Goal: Task Accomplishment & Management: Manage account settings

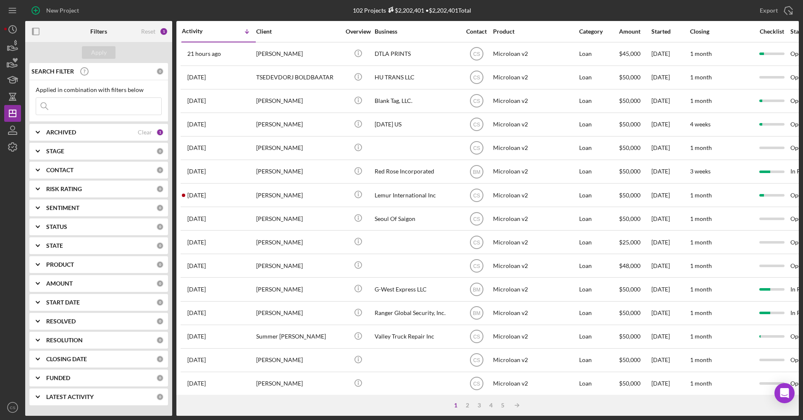
click at [74, 110] on input at bounding box center [98, 106] width 125 height 17
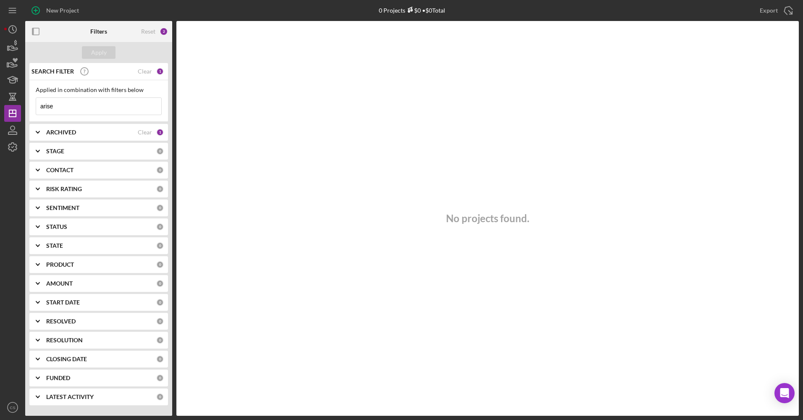
type input "arise"
click at [89, 137] on div "ARCHIVED Clear 1" at bounding box center [105, 132] width 118 height 17
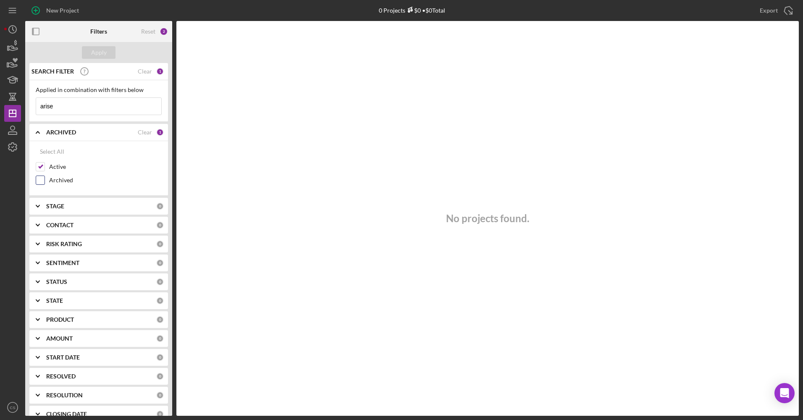
click at [62, 179] on label "Archived" at bounding box center [105, 180] width 113 height 8
click at [45, 179] on input "Archived" at bounding box center [40, 180] width 8 height 8
checkbox input "true"
click at [98, 47] on div "Apply" at bounding box center [99, 52] width 16 height 13
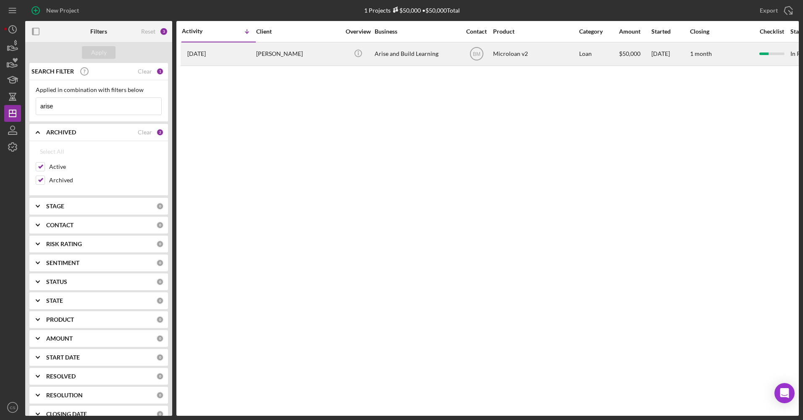
click at [386, 50] on div "Arise and Build Learning" at bounding box center [417, 54] width 84 height 22
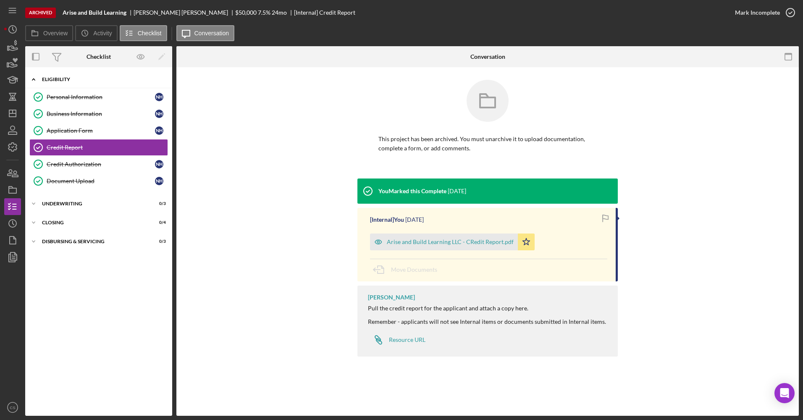
click at [75, 78] on div "Eligibility" at bounding box center [102, 79] width 120 height 5
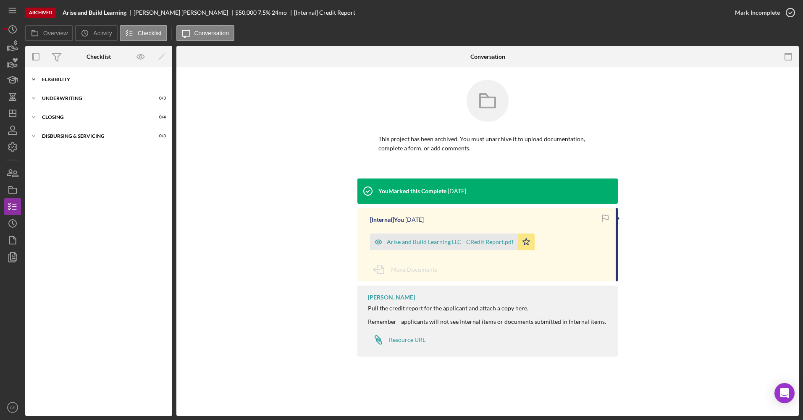
click at [89, 77] on div "Eligibility" at bounding box center [102, 79] width 120 height 5
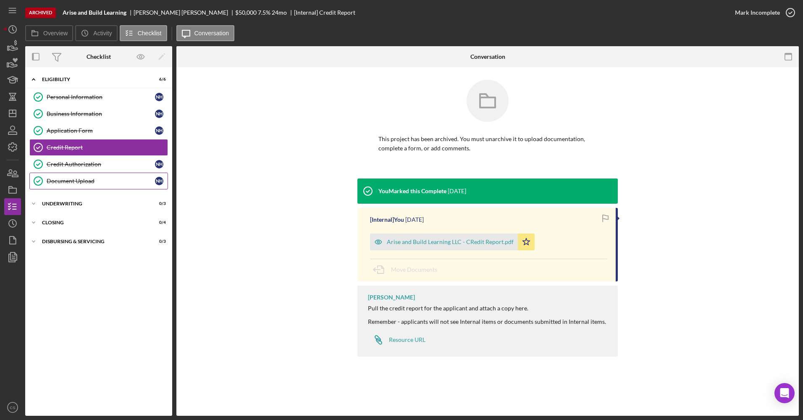
click at [87, 181] on div "Document Upload" at bounding box center [101, 181] width 108 height 7
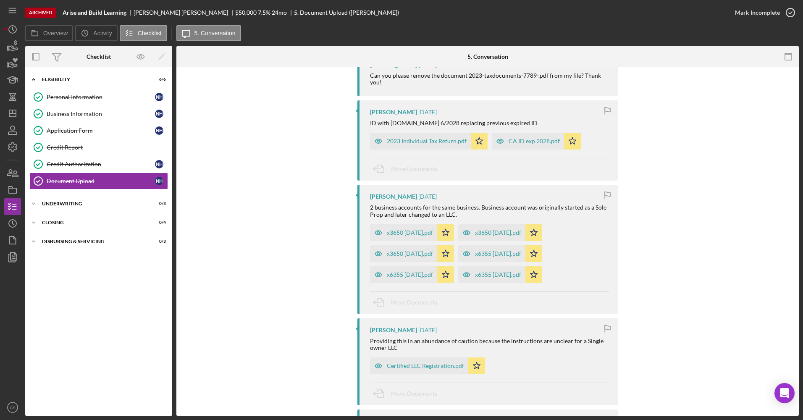
scroll to position [168, 0]
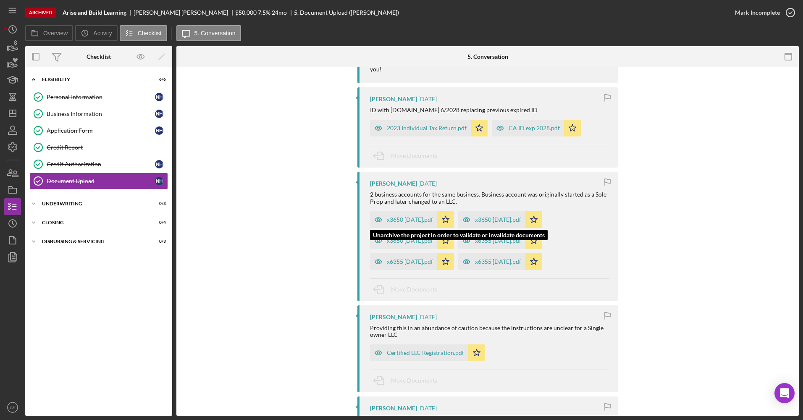
click at [418, 222] on div "x3650 August 2025.pdf" at bounding box center [410, 219] width 46 height 7
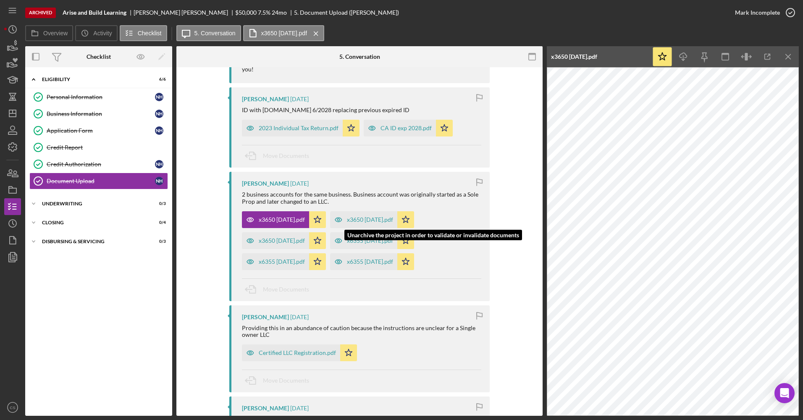
click at [367, 223] on div "x3650 July 2025.pdf" at bounding box center [370, 219] width 46 height 7
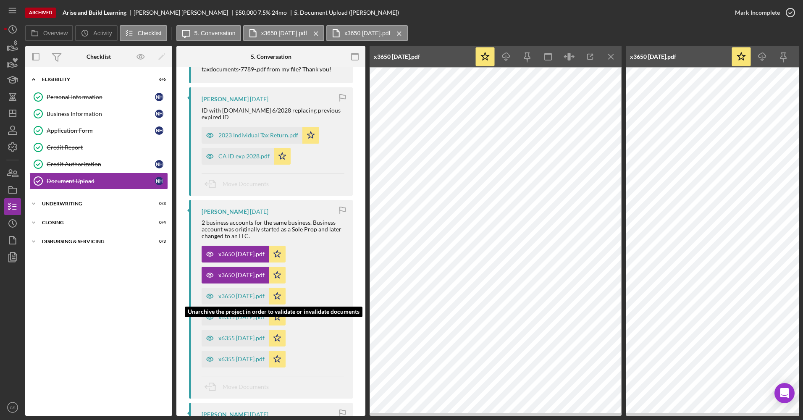
click at [226, 293] on div "x3650 June 2025.pdf" at bounding box center [241, 296] width 46 height 7
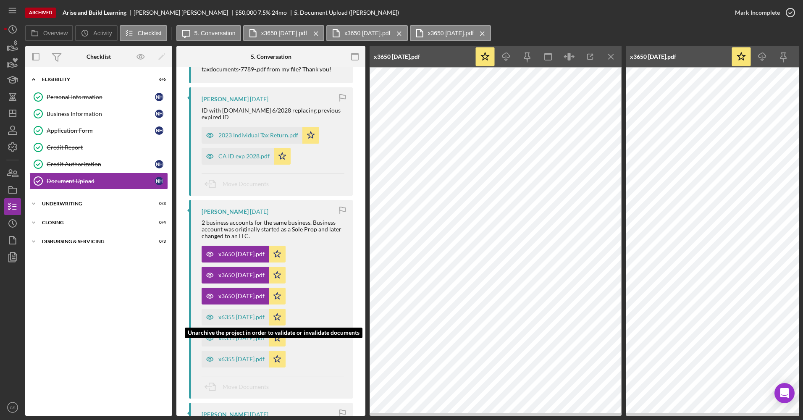
click at [246, 314] on div "x6355 August 2025.pdf" at bounding box center [241, 317] width 46 height 7
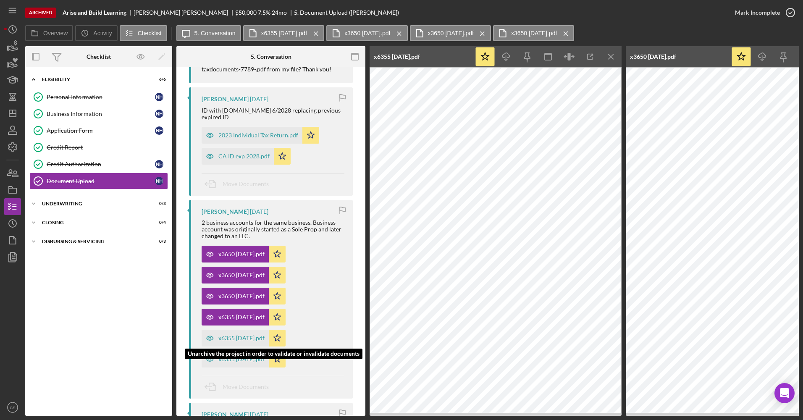
click at [246, 335] on div "x6355 July 2025.pdf" at bounding box center [241, 338] width 46 height 7
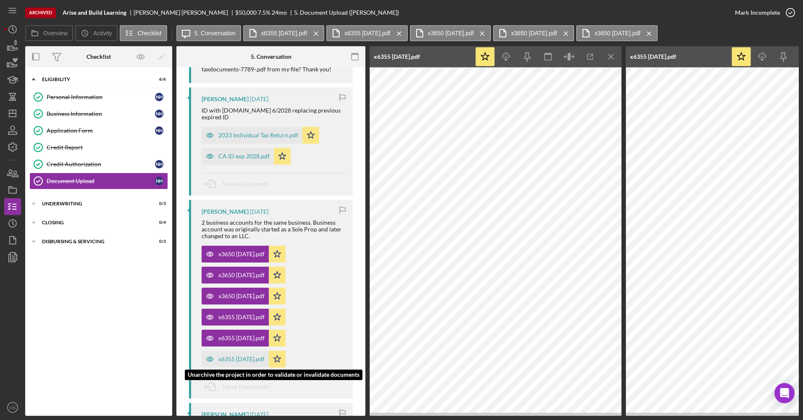
click at [241, 356] on div "x6355 June 2025.pdf" at bounding box center [241, 359] width 46 height 7
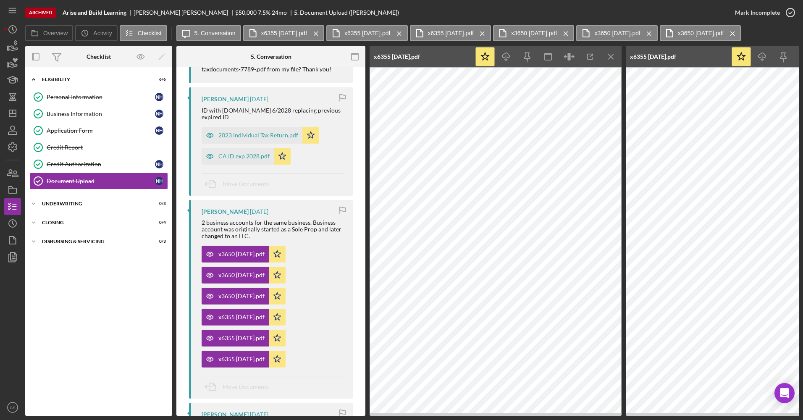
click at [95, 13] on b "Arise and Build Learning" at bounding box center [95, 12] width 64 height 7
copy b "Arise and Build Learning"
click at [105, 143] on link "Credit Report Credit Report" at bounding box center [98, 147] width 139 height 17
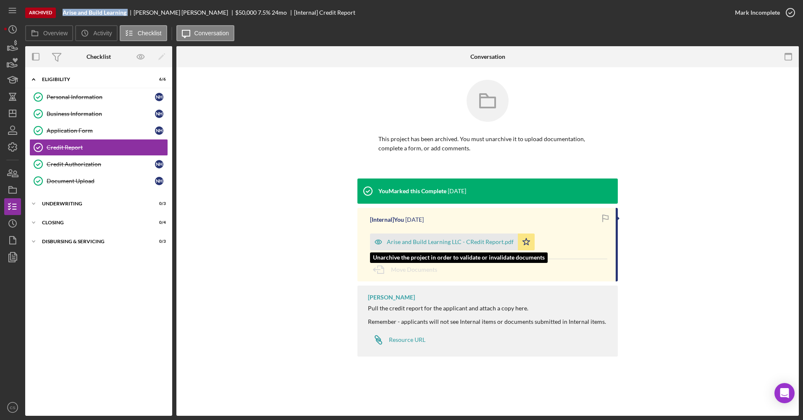
click at [434, 243] on div "Arise and Build Learning LLC - CRedit Report.pdf" at bounding box center [450, 242] width 127 height 7
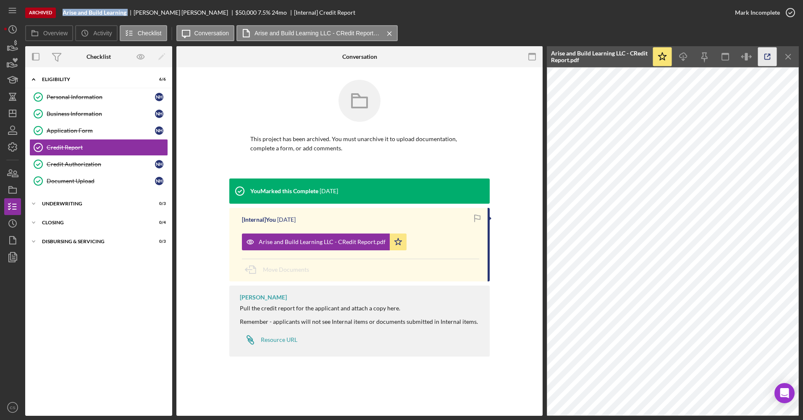
click at [759, 59] on icon "button" at bounding box center [767, 56] width 19 height 19
click at [12, 111] on icon "Icon/Dashboard" at bounding box center [12, 113] width 21 height 21
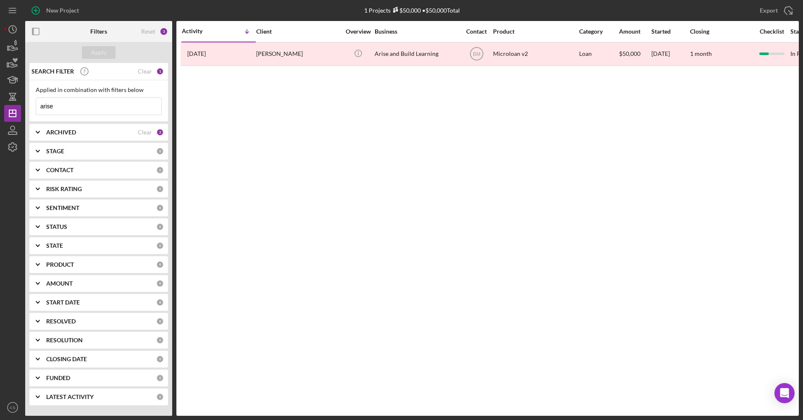
drag, startPoint x: 72, startPoint y: 104, endPoint x: 0, endPoint y: 112, distance: 72.7
click at [0, 112] on html "New Project 1 Projects $50,000 • $50,000 Total arise Export Icon/Export Filters…" at bounding box center [401, 210] width 803 height 420
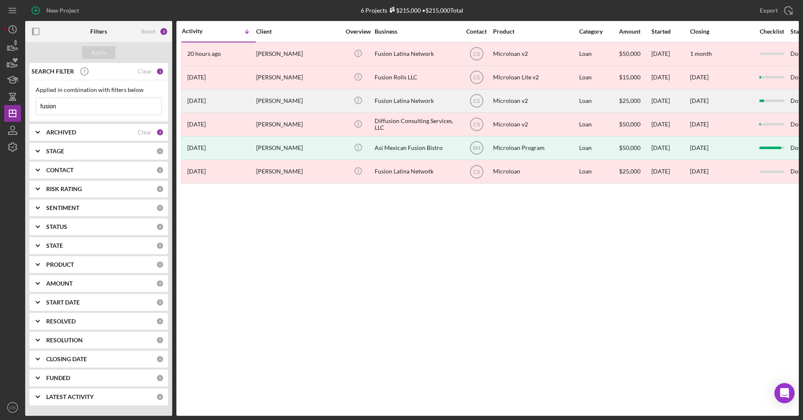
type input "fusion"
click at [382, 99] on div "Fusion Latina Network" at bounding box center [417, 101] width 84 height 22
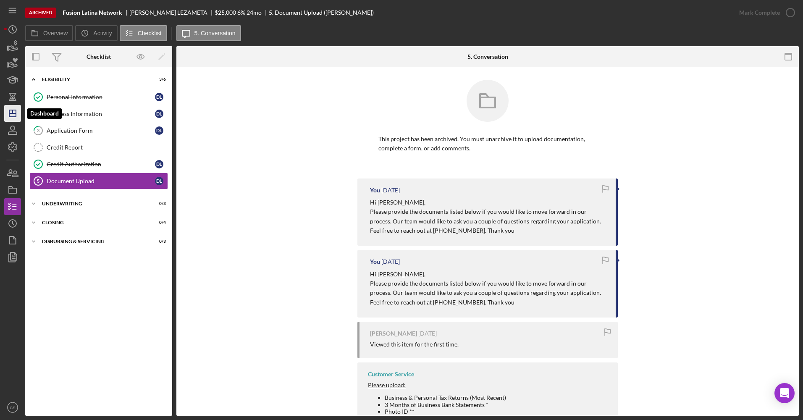
click at [14, 119] on icon "Icon/Dashboard" at bounding box center [12, 113] width 21 height 21
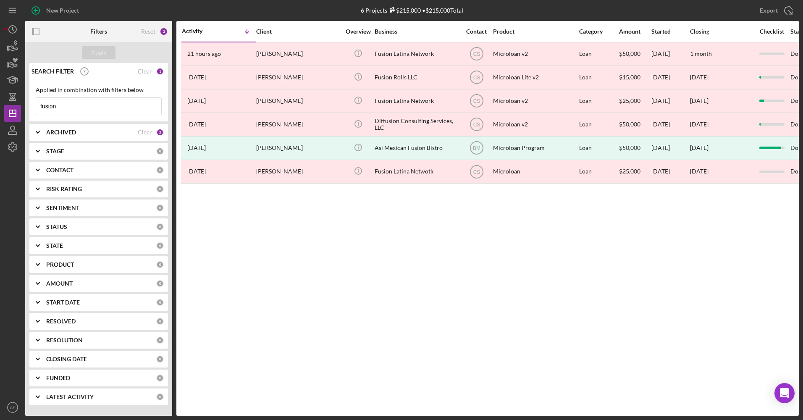
drag, startPoint x: 80, startPoint y: 107, endPoint x: 36, endPoint y: 105, distance: 44.1
click at [36, 105] on div "fusion Icon/Menu Close" at bounding box center [99, 106] width 126 height 18
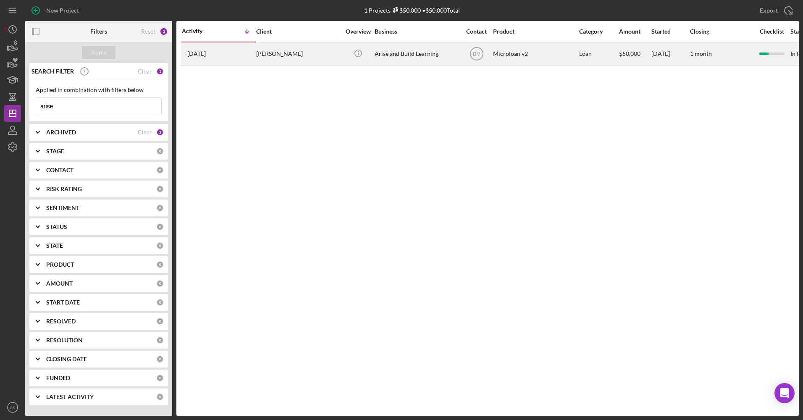
type input "arise"
click at [302, 60] on div "Nkechi Howell" at bounding box center [298, 54] width 84 height 22
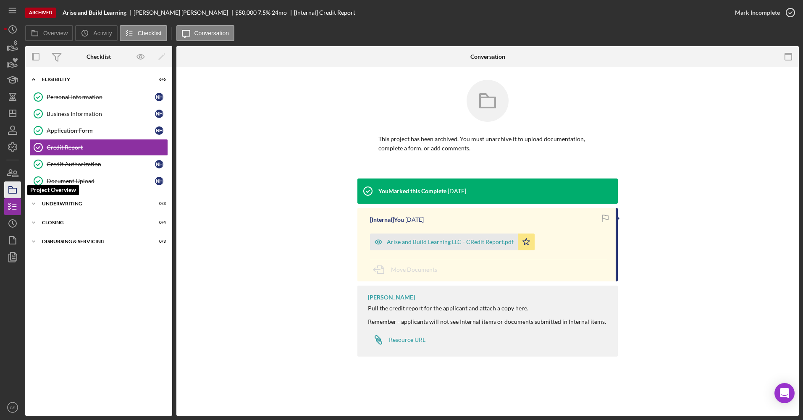
click at [8, 189] on icon "button" at bounding box center [12, 189] width 21 height 21
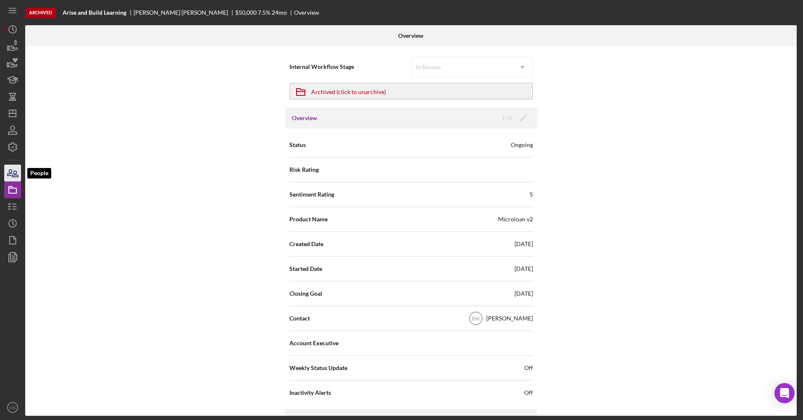
click at [8, 179] on icon "button" at bounding box center [12, 173] width 21 height 21
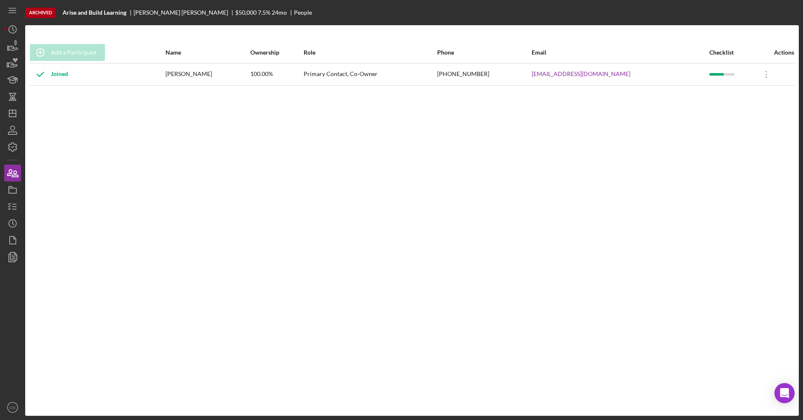
click at [492, 74] on div "(323) 580-8408" at bounding box center [484, 74] width 94 height 21
click at [10, 191] on icon "button" at bounding box center [12, 189] width 21 height 21
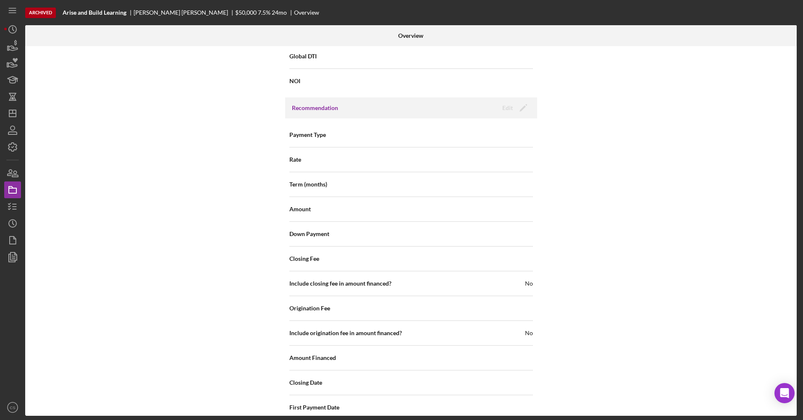
scroll to position [672, 0]
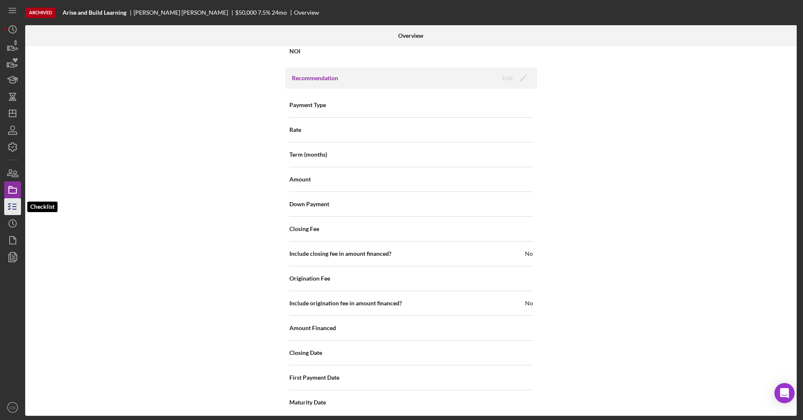
click at [16, 202] on icon "button" at bounding box center [12, 206] width 21 height 21
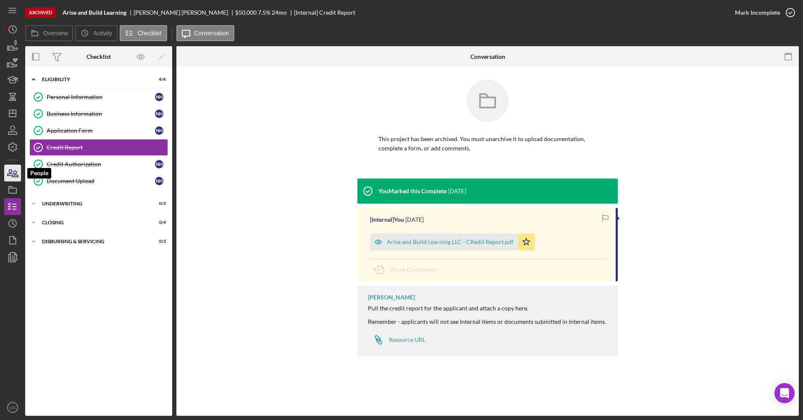
click at [9, 173] on icon "button" at bounding box center [12, 173] width 21 height 21
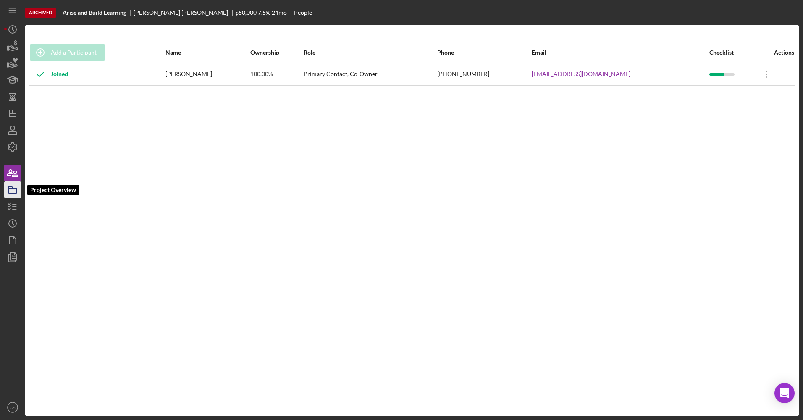
click at [15, 193] on rect "button" at bounding box center [13, 190] width 8 height 5
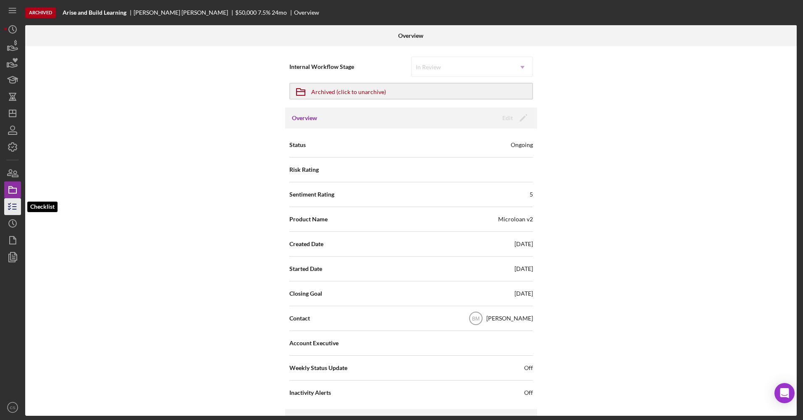
click at [15, 209] on line "button" at bounding box center [15, 209] width 4 height 0
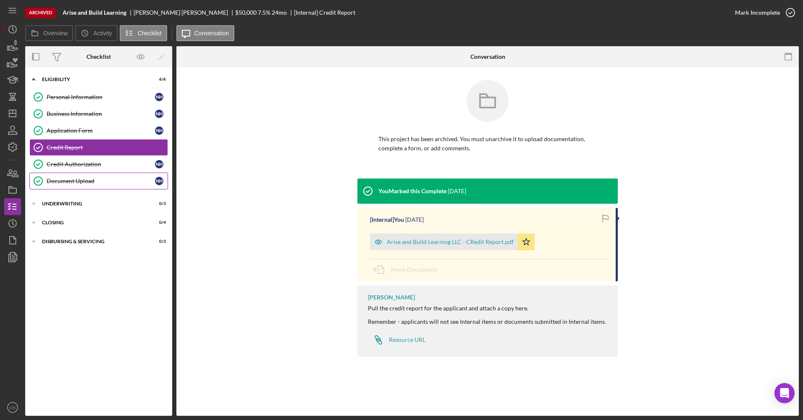
click at [78, 175] on link "Document Upload Document Upload N H" at bounding box center [98, 181] width 139 height 17
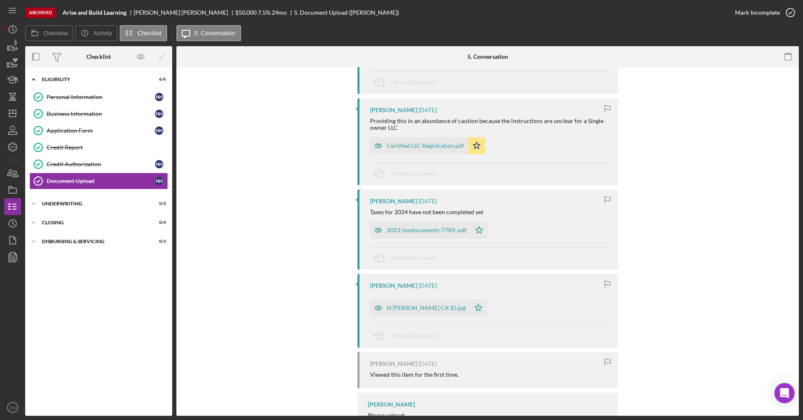
scroll to position [378, 0]
click at [90, 132] on div "Application Form" at bounding box center [101, 130] width 108 height 7
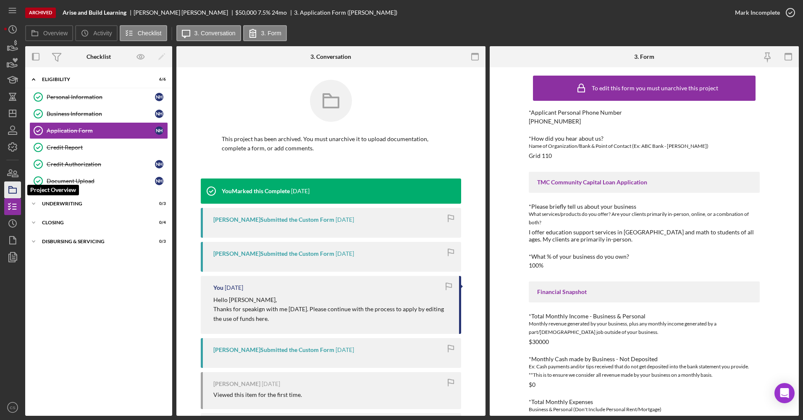
click at [15, 193] on rect "button" at bounding box center [13, 190] width 8 height 5
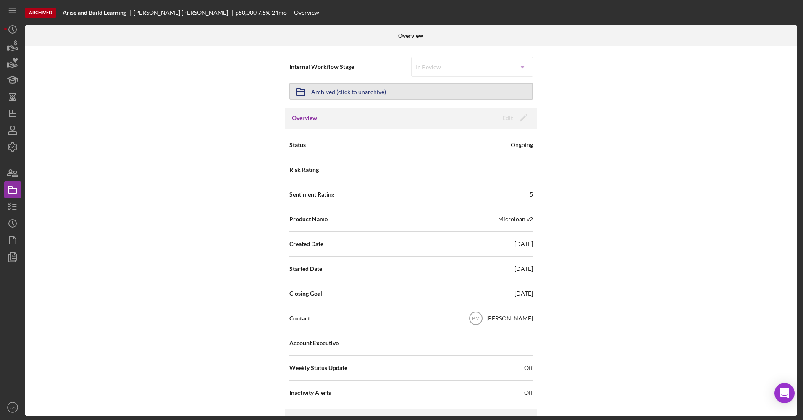
click at [431, 84] on button "Icon/Archived Archived (click to unarchive)" at bounding box center [411, 91] width 244 height 17
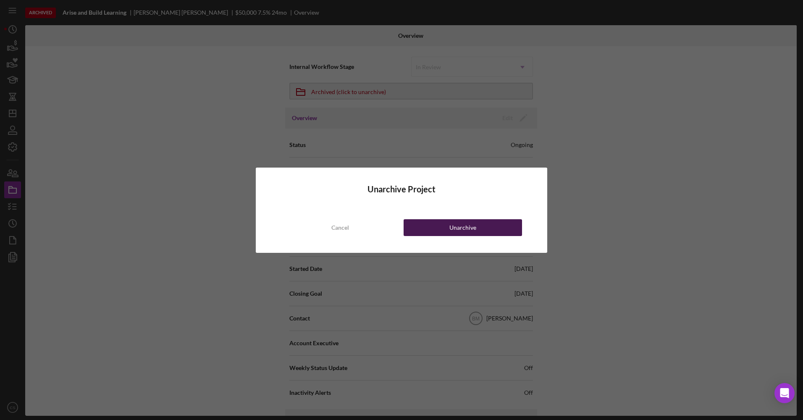
click at [440, 229] on button "Unarchive" at bounding box center [463, 227] width 118 height 17
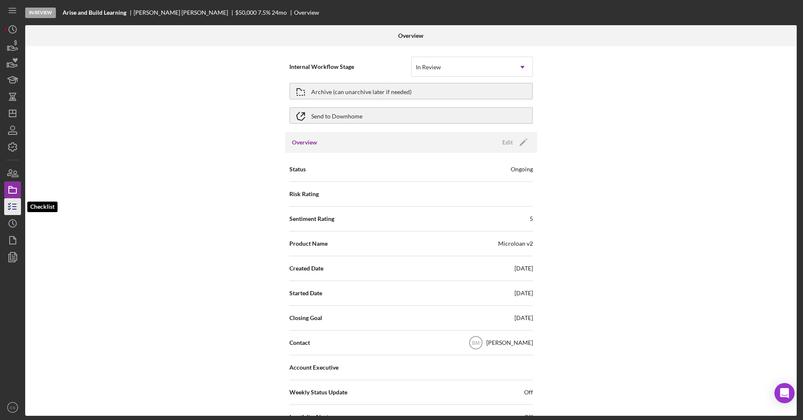
click at [8, 206] on icon "button" at bounding box center [12, 206] width 21 height 21
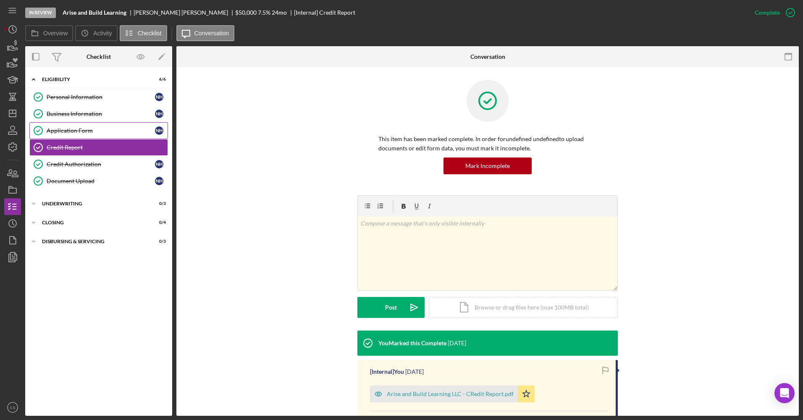
click at [96, 126] on link "Application Form Application Form N H" at bounding box center [98, 130] width 139 height 17
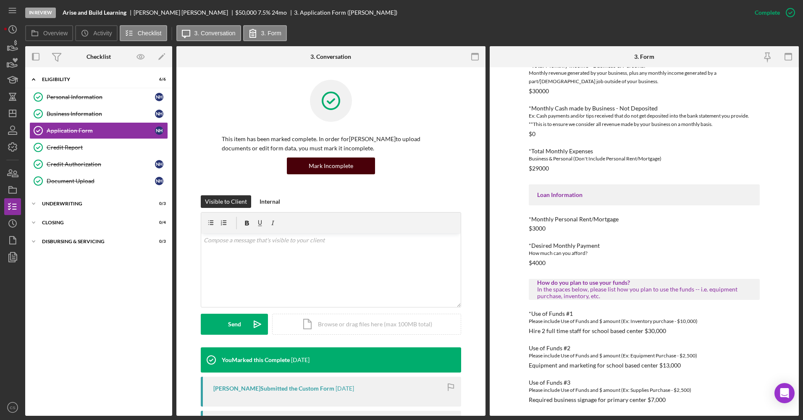
click at [323, 169] on div "Mark Incomplete" at bounding box center [331, 166] width 45 height 17
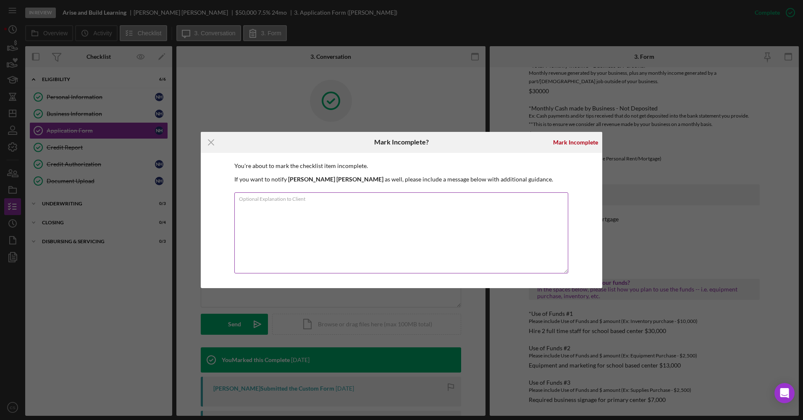
click at [429, 212] on textarea "Optional Explanation to Client" at bounding box center [401, 232] width 334 height 81
click at [267, 205] on textarea "Optional Explanation to Client" at bounding box center [401, 232] width 334 height 81
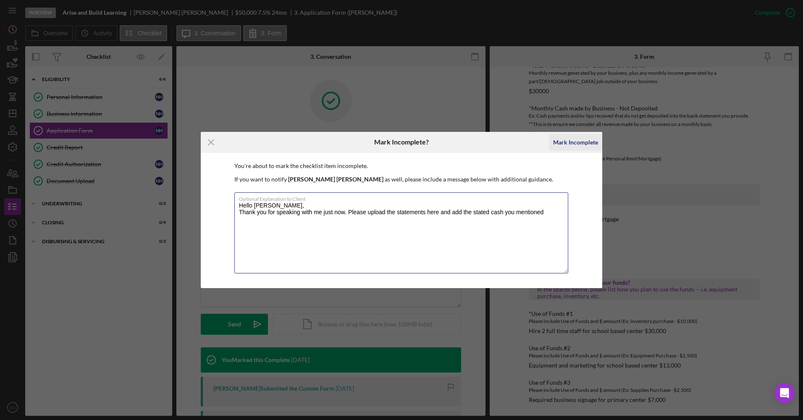
type textarea "Hello Nkechi, Thank you for speaking with me just now. Please upload the statem…"
click at [575, 137] on div "Mark Incomplete" at bounding box center [575, 142] width 45 height 17
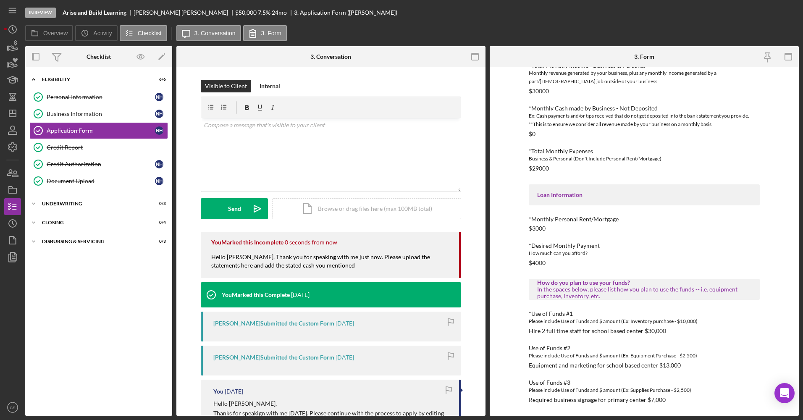
scroll to position [213, 0]
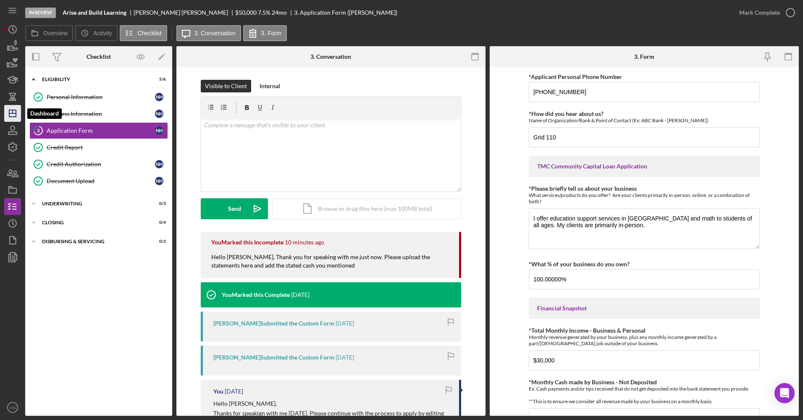
click at [17, 114] on icon "Icon/Dashboard" at bounding box center [12, 113] width 21 height 21
